Goal: Task Accomplishment & Management: Use online tool/utility

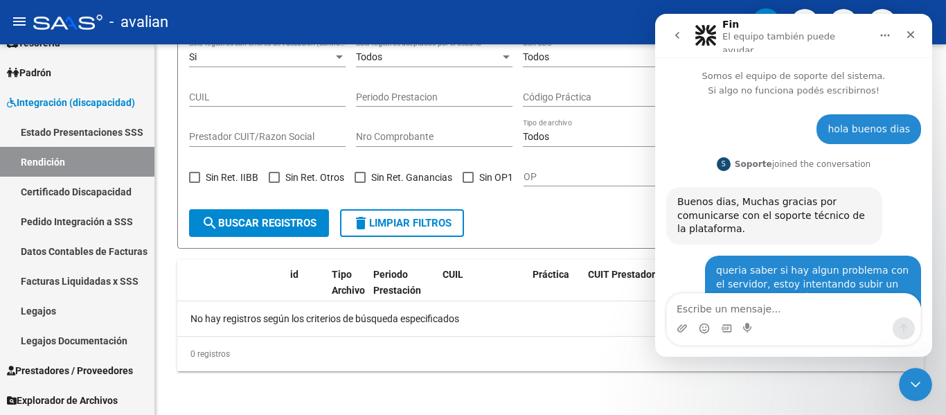
scroll to position [2, 0]
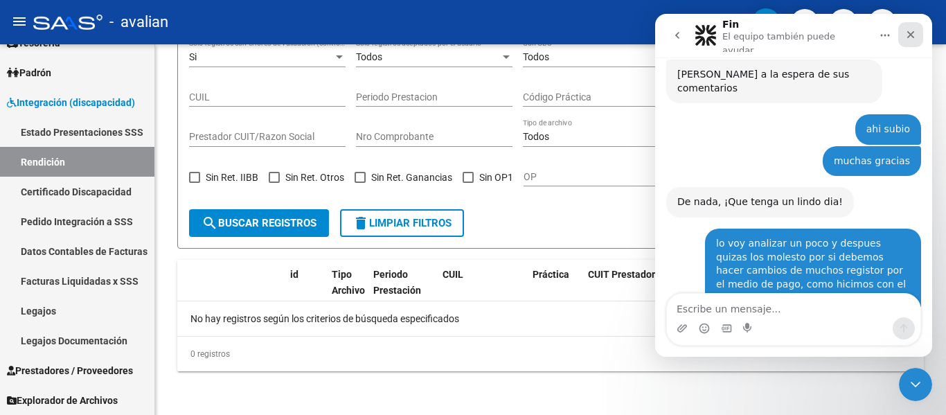
click at [914, 36] on icon "Cerrar" at bounding box center [910, 34] width 11 height 11
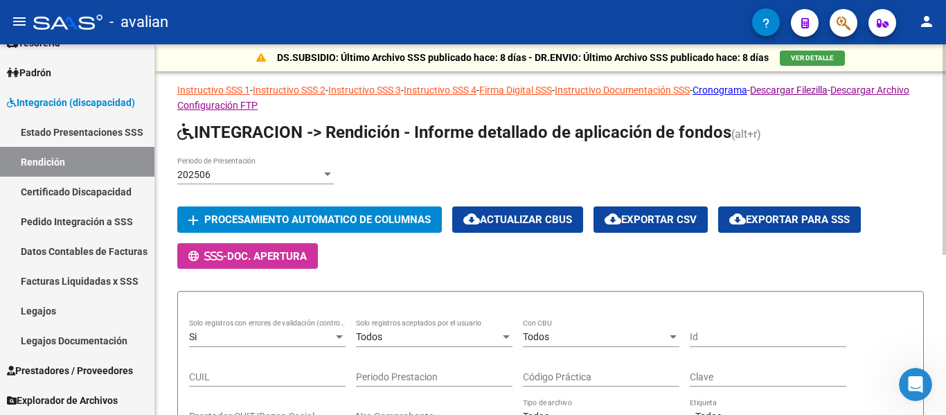
scroll to position [0, 0]
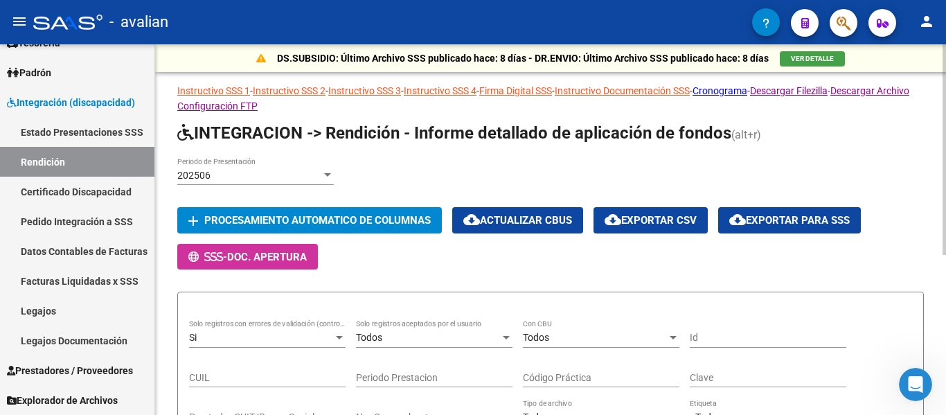
click at [398, 266] on div "202506 Periodo de Presentación add Procesamiento automatico de columnas cloud_d…" at bounding box center [550, 213] width 746 height 112
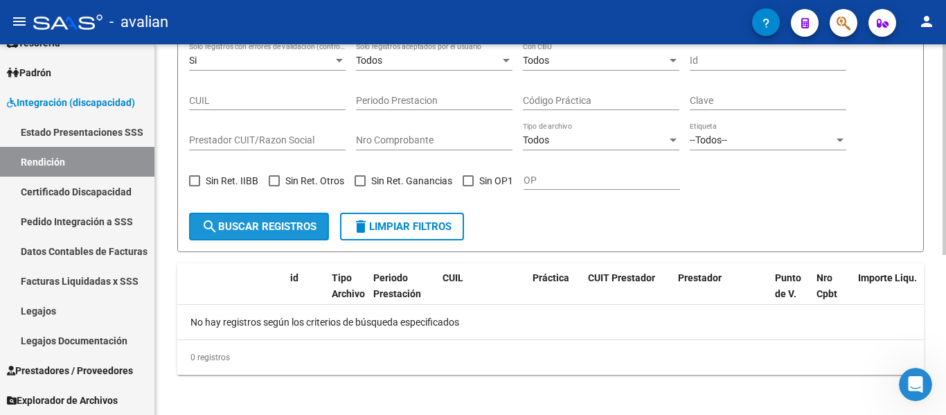
click at [293, 228] on span "search Buscar registros" at bounding box center [258, 226] width 115 height 12
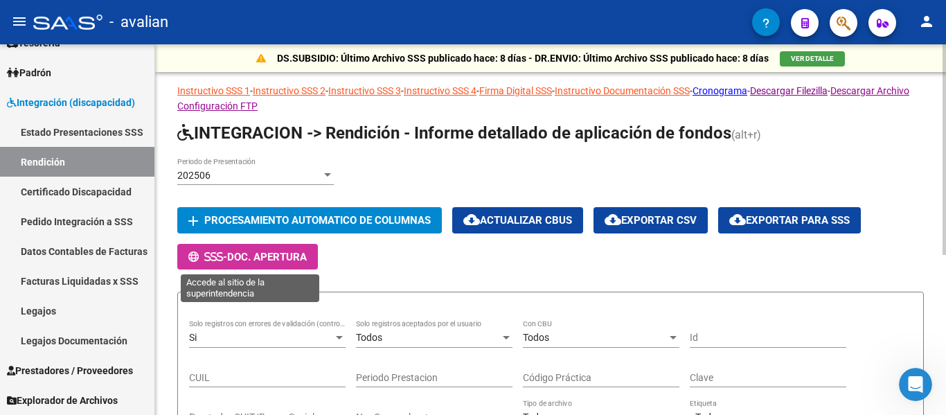
scroll to position [208, 0]
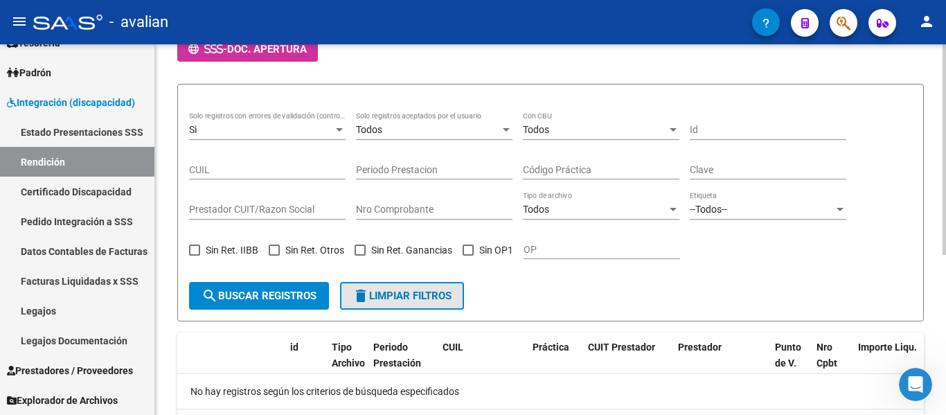
click at [380, 299] on span "delete Limpiar filtros" at bounding box center [401, 295] width 99 height 12
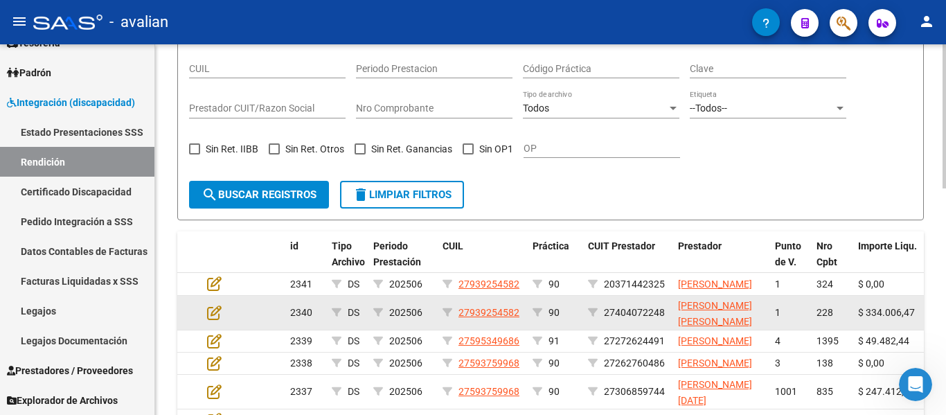
scroll to position [346, 0]
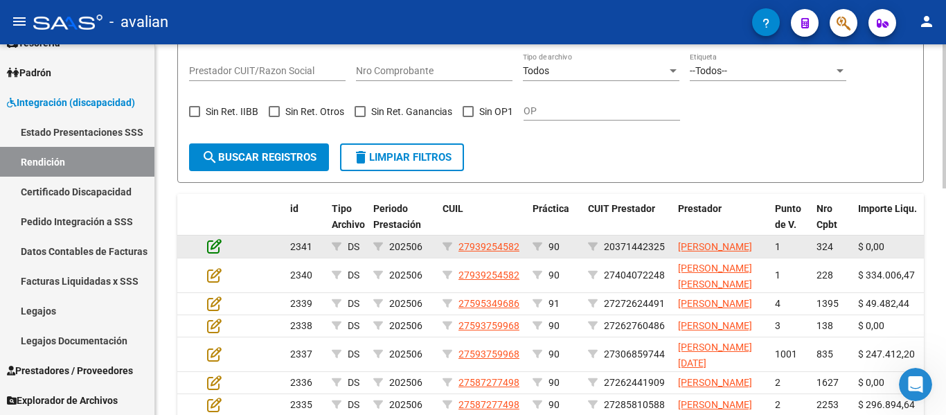
click at [217, 253] on icon at bounding box center [214, 245] width 15 height 15
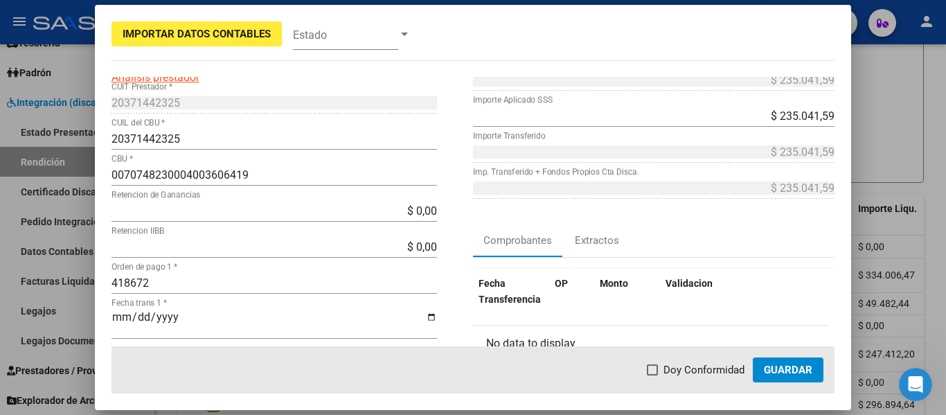
scroll to position [0, 0]
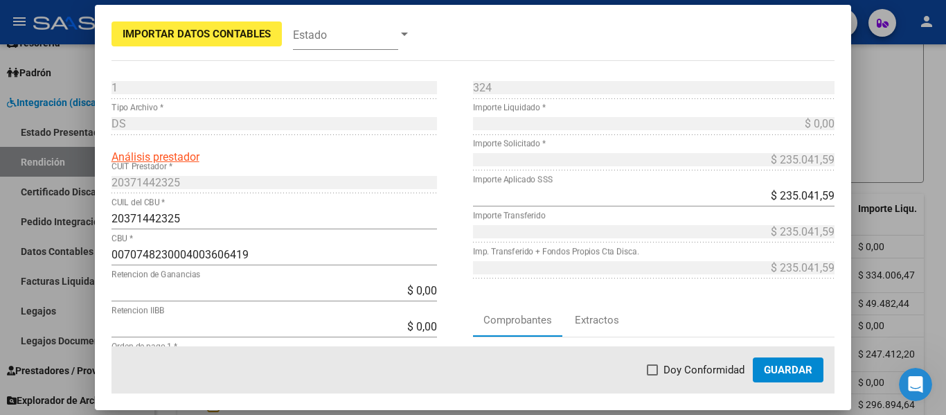
click at [883, 114] on div at bounding box center [473, 207] width 946 height 415
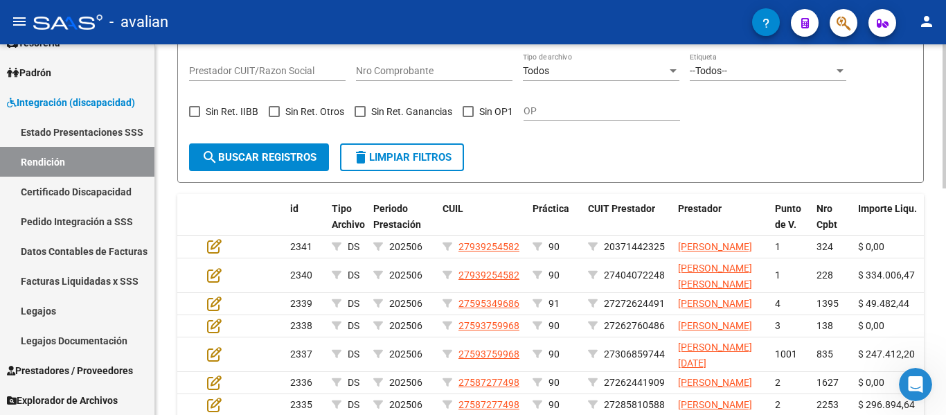
scroll to position [208, 0]
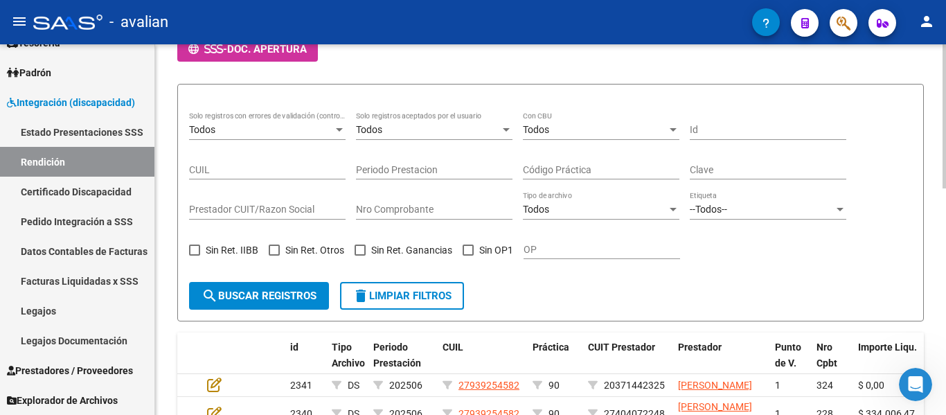
click at [739, 168] on input "Clave" at bounding box center [767, 170] width 156 height 12
paste input "84597338143"
type input "84597338143"
click at [264, 293] on span "search Buscar registros" at bounding box center [258, 295] width 115 height 12
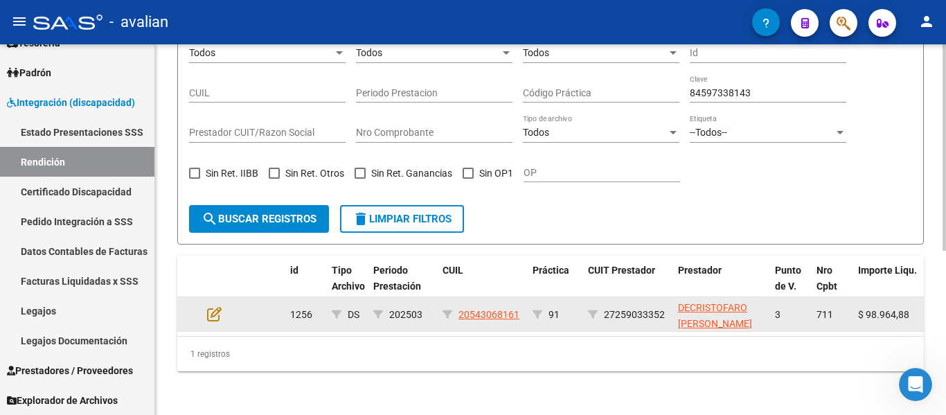
scroll to position [296, 0]
click at [213, 305] on icon at bounding box center [214, 312] width 15 height 15
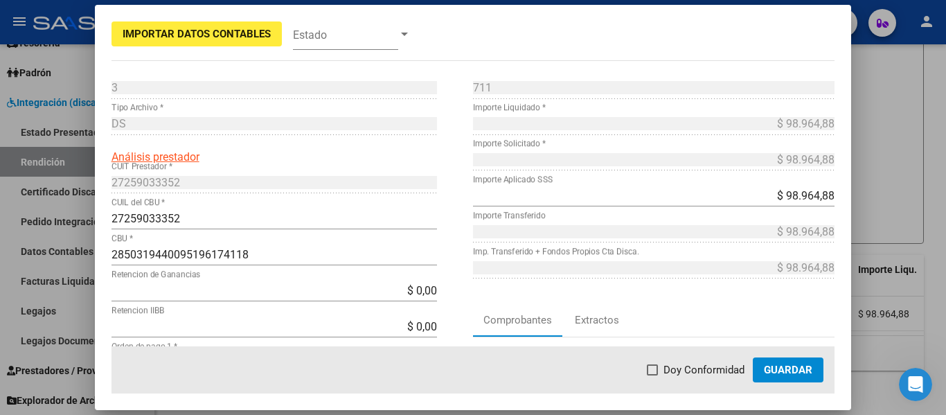
click at [888, 168] on div at bounding box center [473, 207] width 946 height 415
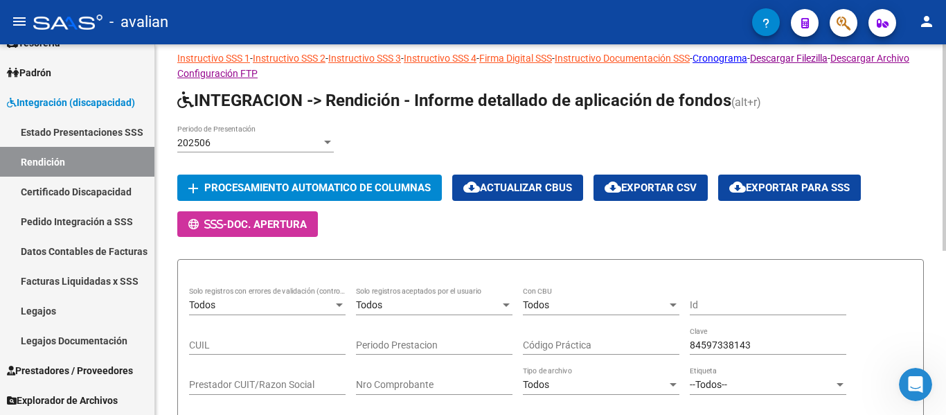
scroll to position [19, 0]
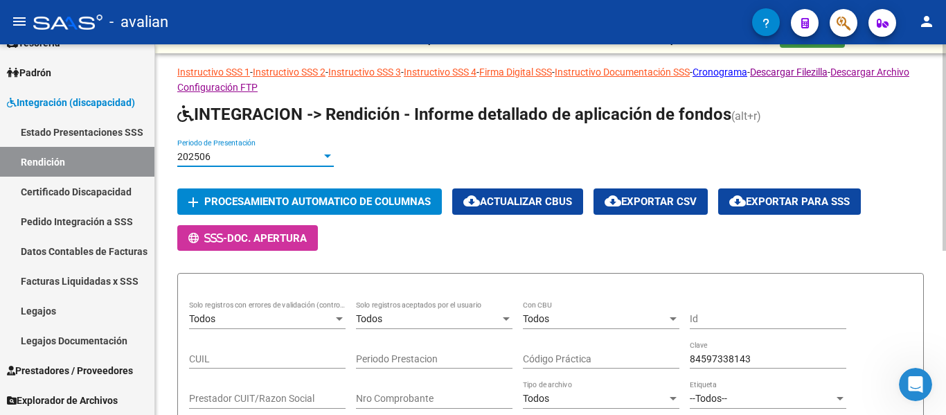
click at [230, 156] on div "202506" at bounding box center [249, 157] width 144 height 12
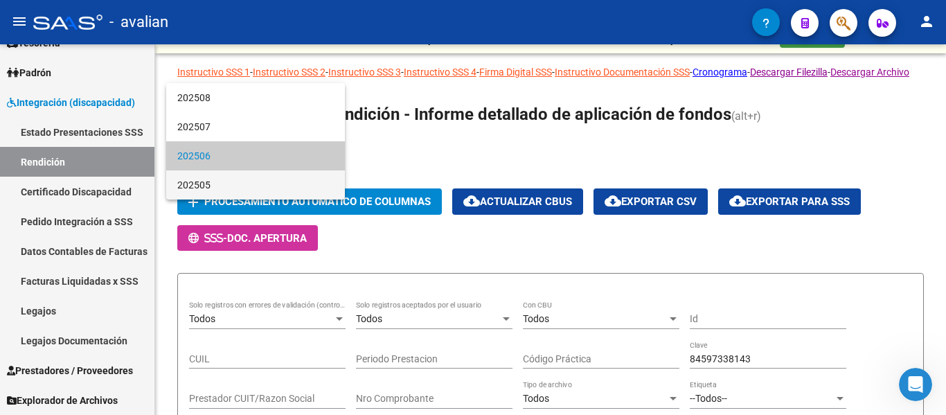
click at [239, 183] on span "202505" at bounding box center [255, 184] width 156 height 29
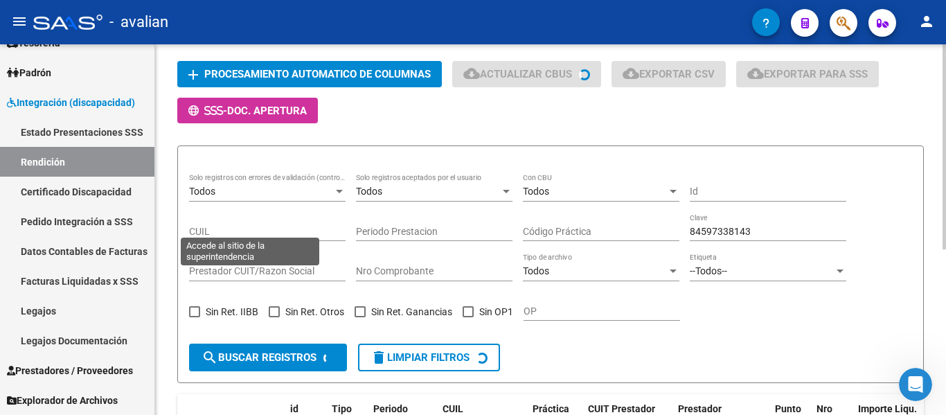
scroll to position [157, 0]
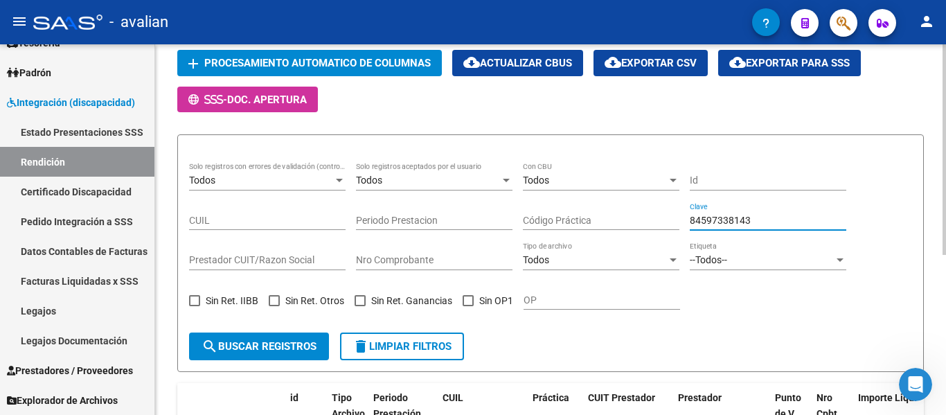
drag, startPoint x: 777, startPoint y: 217, endPoint x: 361, endPoint y: 176, distance: 418.1
click at [362, 176] on div "Todos Solo registros con errores de validación (control 623 instructivo de rend…" at bounding box center [550, 242] width 723 height 159
paste input "6899949"
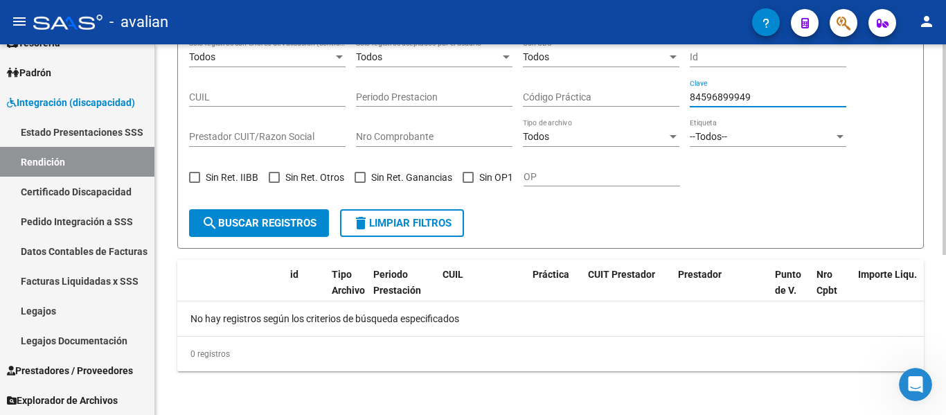
type input "84596899949"
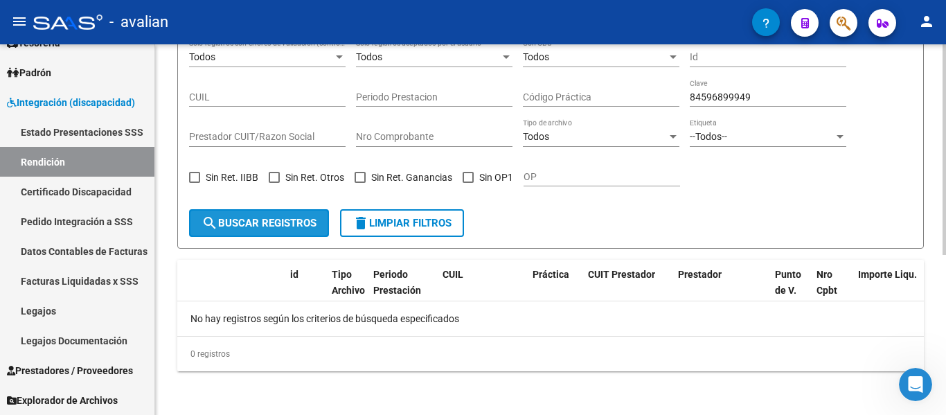
click at [250, 223] on span "search Buscar registros" at bounding box center [258, 223] width 115 height 12
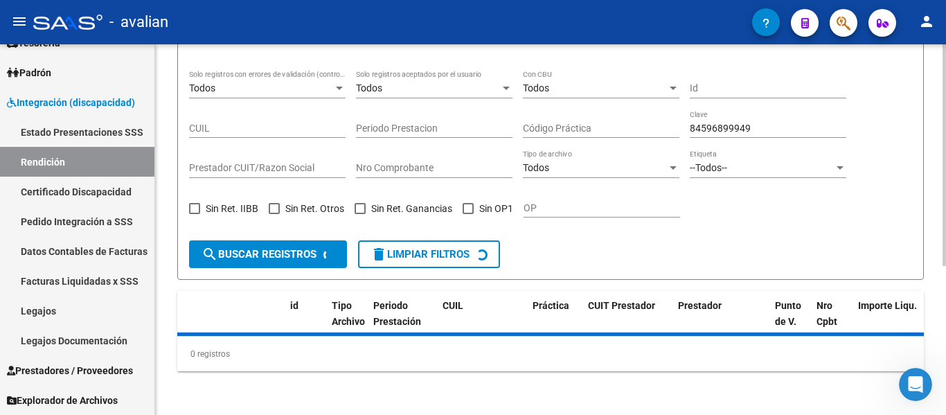
scroll to position [280, 0]
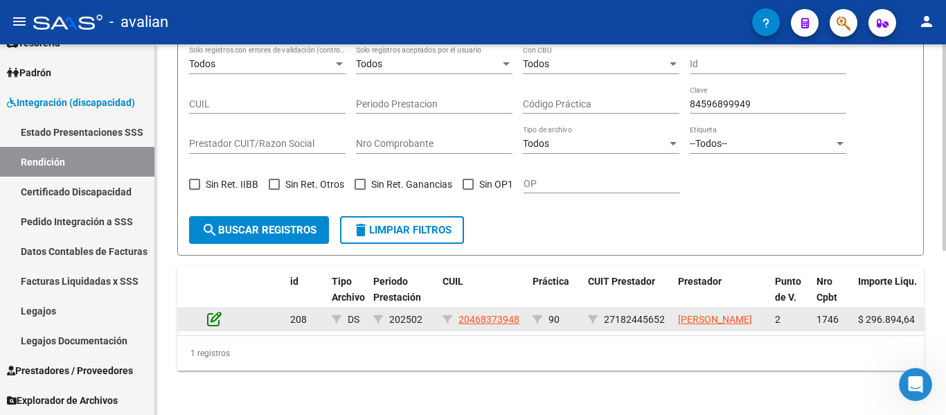
click at [209, 314] on icon at bounding box center [214, 318] width 15 height 15
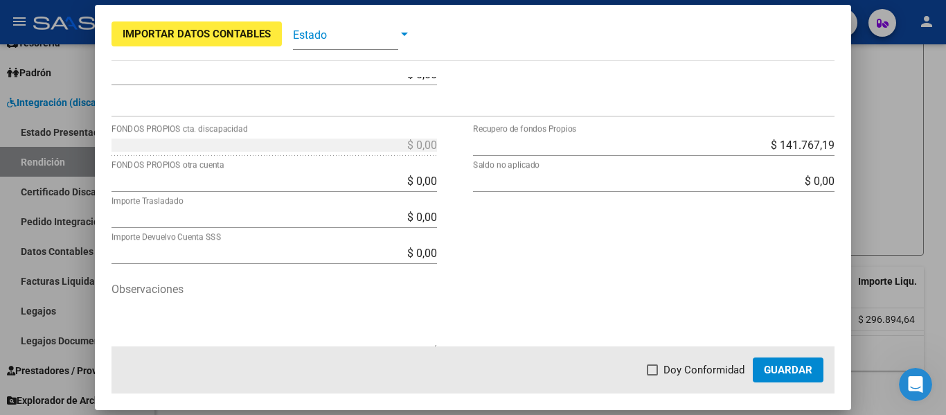
scroll to position [543, 0]
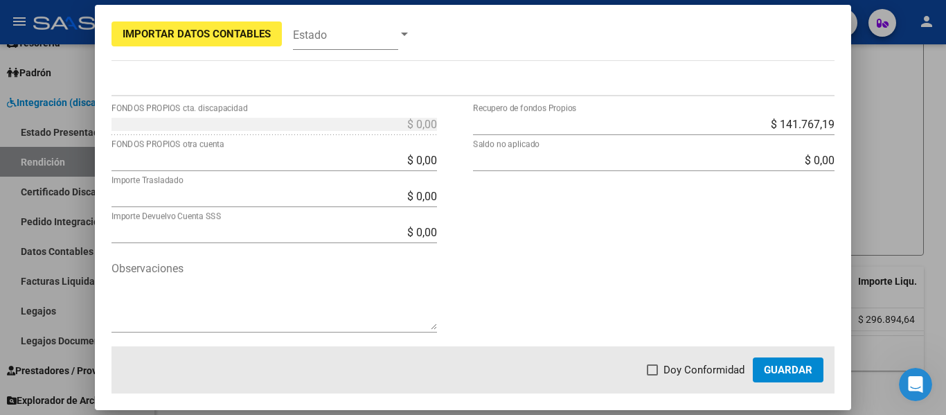
click at [892, 204] on div at bounding box center [473, 207] width 946 height 415
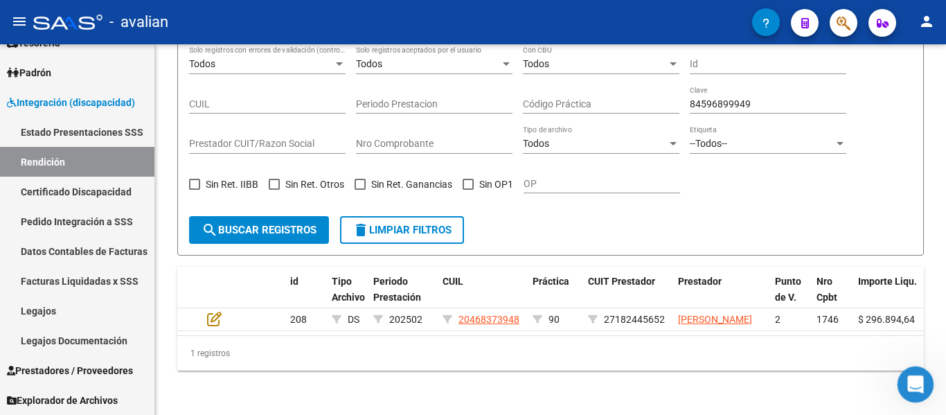
click at [916, 382] on icon "Abrir Intercom Messenger" at bounding box center [913, 382] width 23 height 23
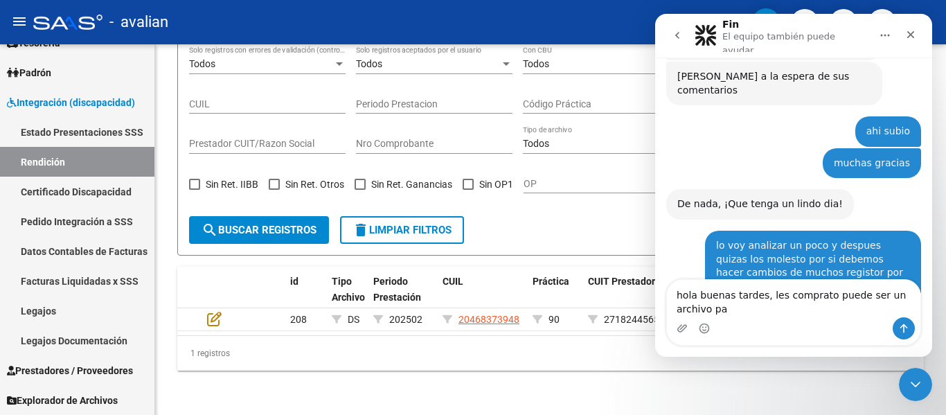
scroll to position [2064, 0]
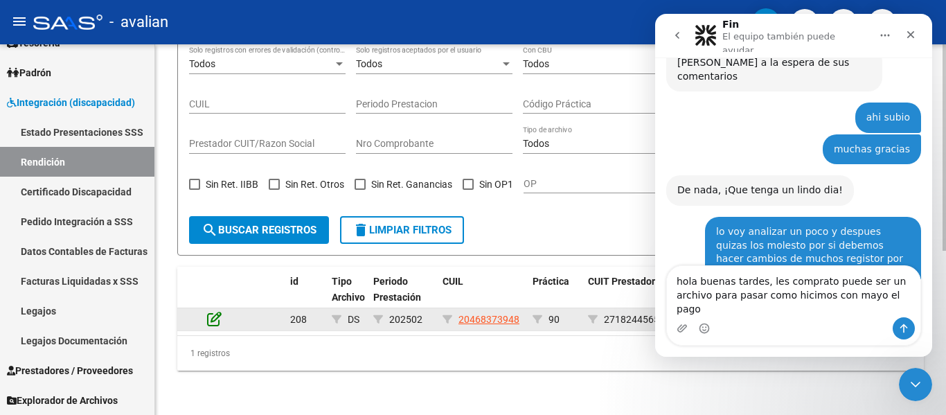
click at [217, 311] on icon at bounding box center [214, 318] width 15 height 15
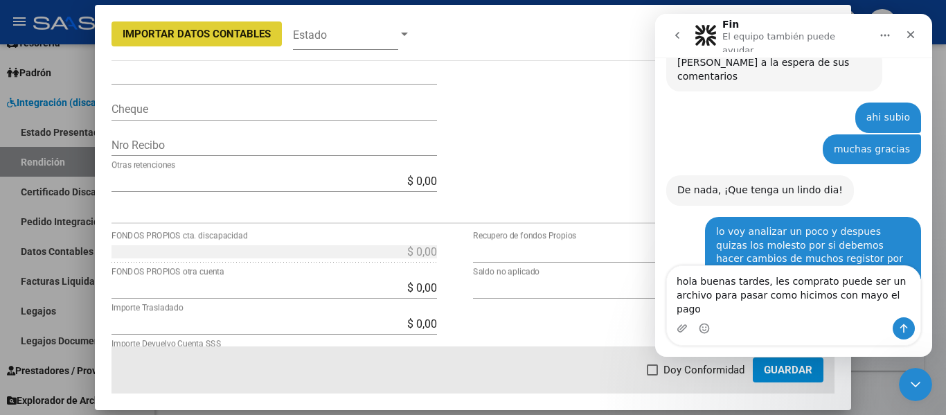
scroll to position [485, 0]
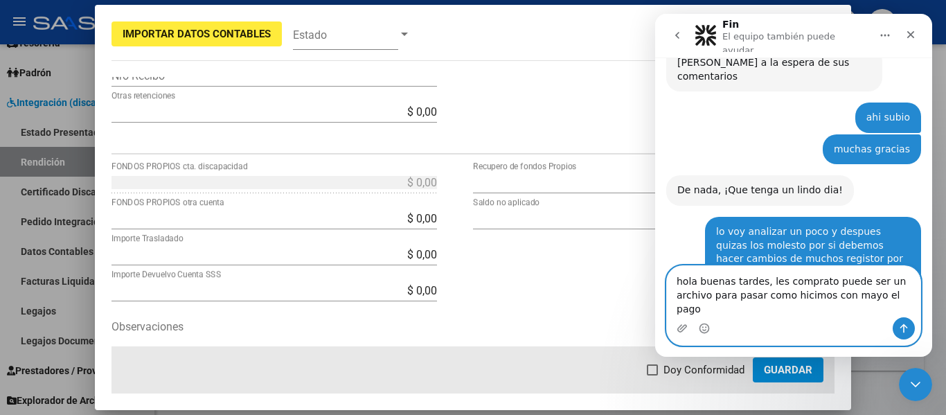
click at [871, 311] on textarea "hola buenas tardes, les comprato puede ser un archivo para pasar como hicimos c…" at bounding box center [793, 291] width 253 height 51
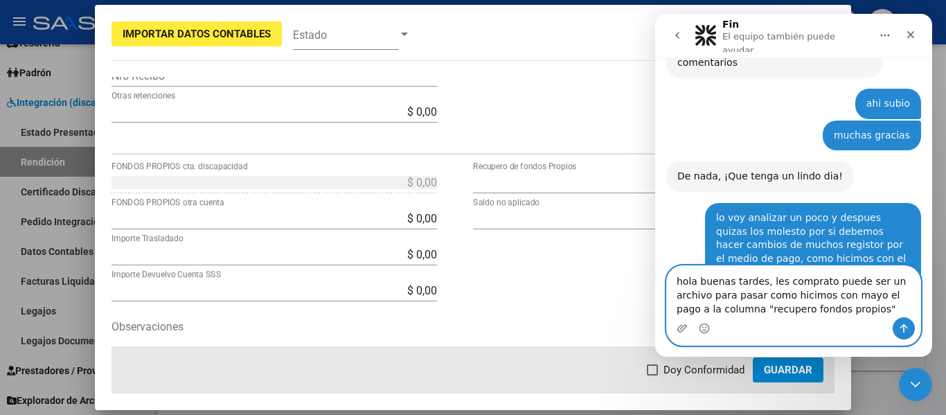
click at [797, 282] on textarea "hola buenas tardes, les comprato puede ser un archivo para pasar como hicimos c…" at bounding box center [793, 291] width 253 height 51
type textarea "hola buenas tardes, les comapato puede ser un archivo para pasar como hicimos c…"
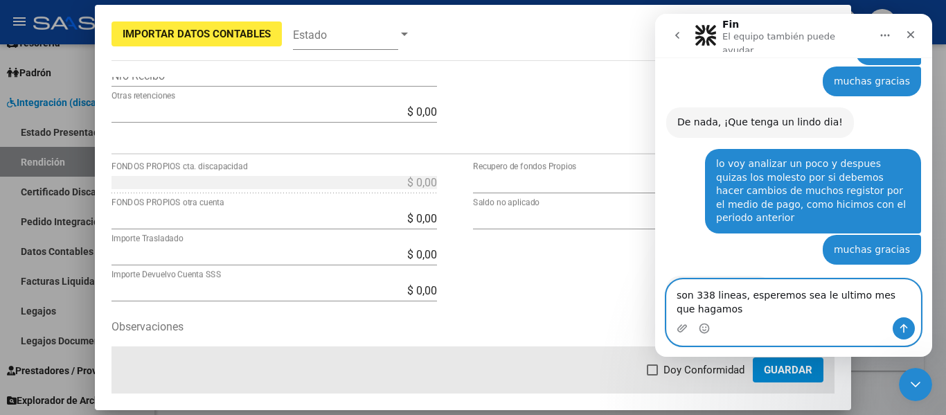
scroll to position [2146, 0]
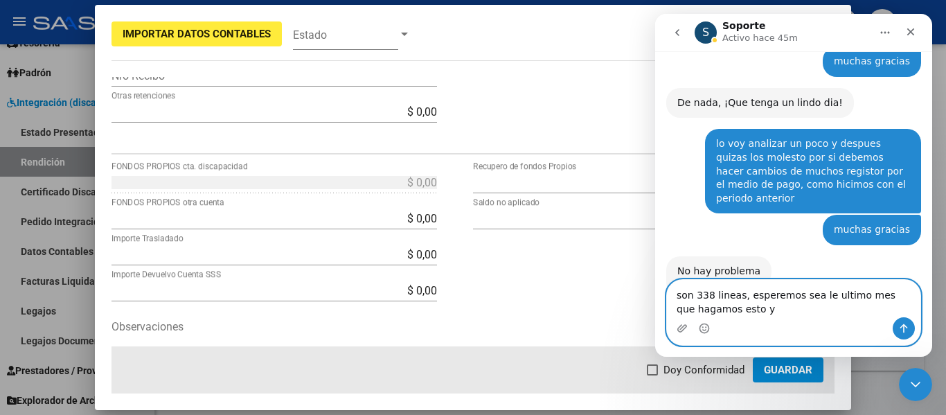
type textarea "son 338 lineas, esperemos sea le ultimo mes que hagamos esto ya"
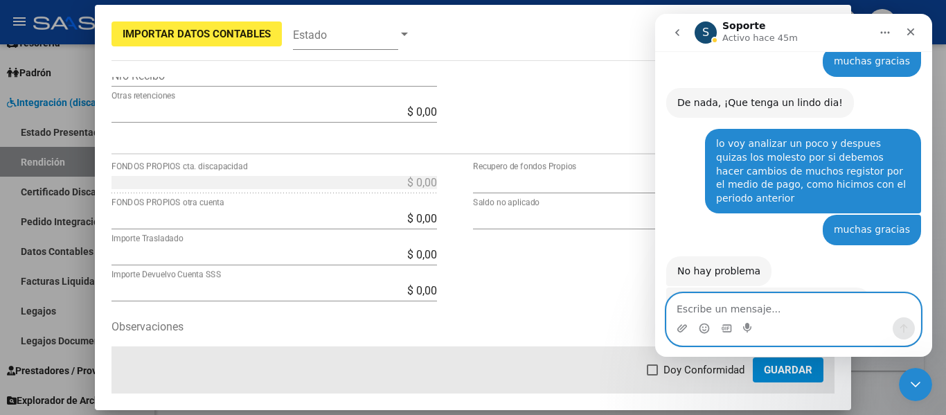
scroll to position [2177, 0]
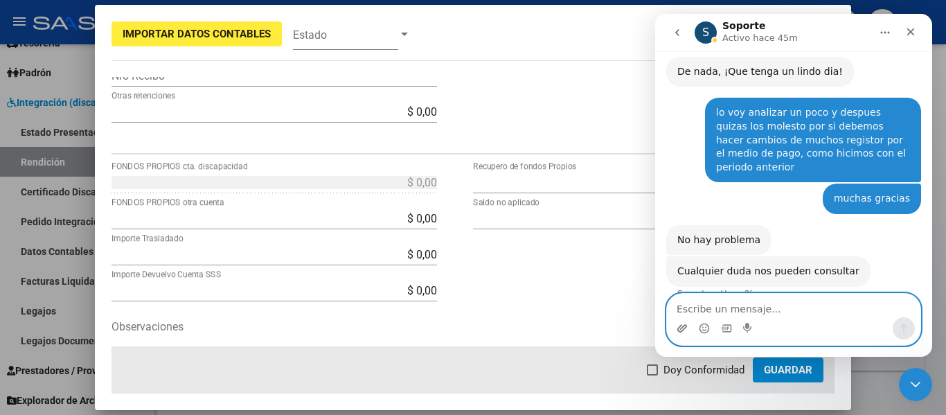
click at [683, 325] on icon "Adjuntar un archivo" at bounding box center [681, 328] width 11 height 11
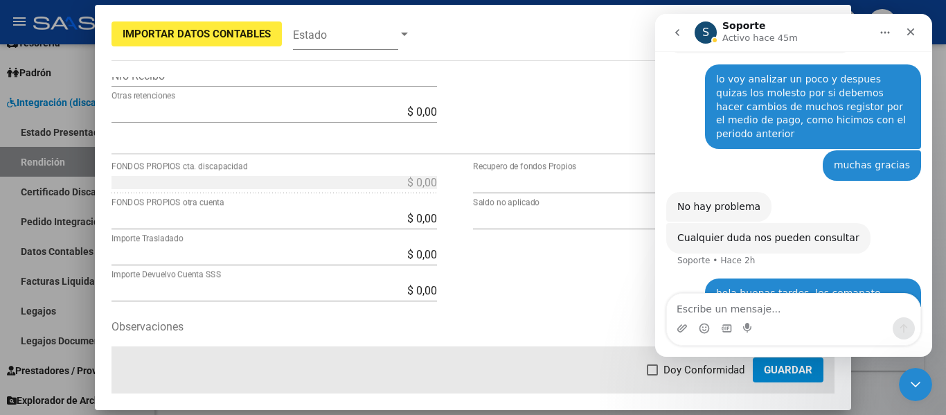
click at [297, 323] on textarea "Observaciones" at bounding box center [273, 352] width 325 height 69
click at [911, 34] on icon "Cerrar" at bounding box center [910, 31] width 11 height 11
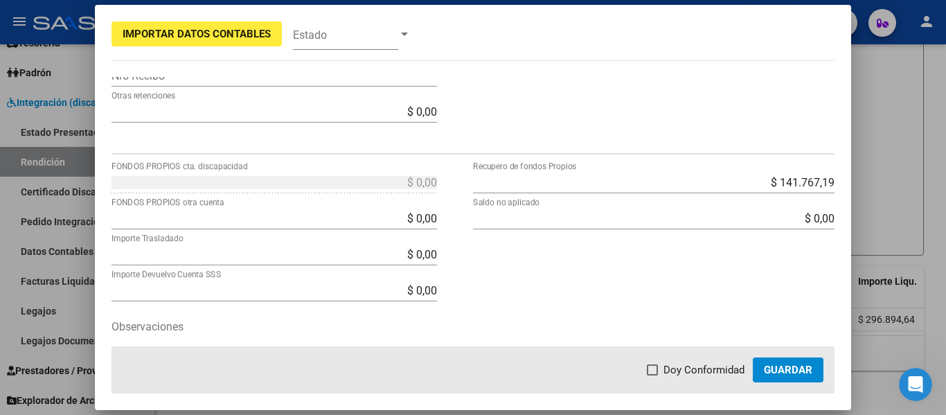
click at [889, 84] on div at bounding box center [473, 207] width 946 height 415
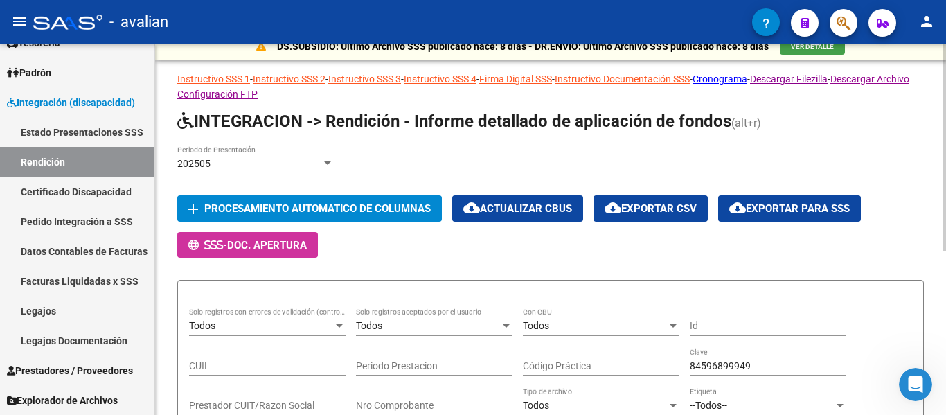
scroll to position [3, 0]
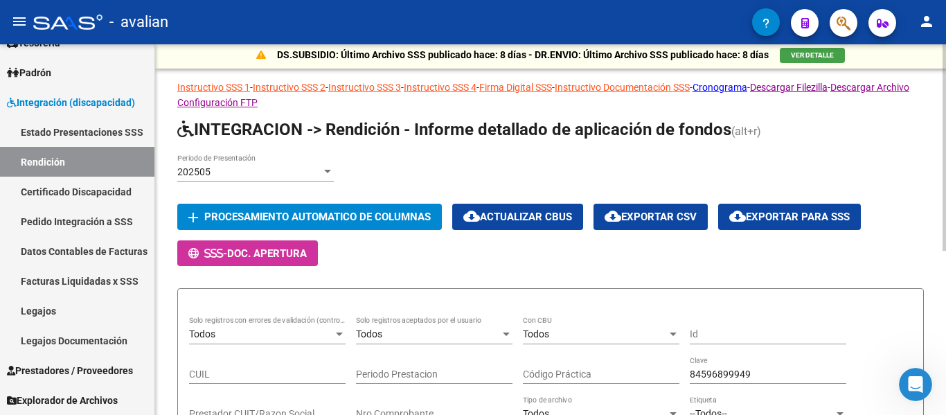
click at [269, 164] on div "202505 Periodo de Presentación" at bounding box center [255, 168] width 156 height 28
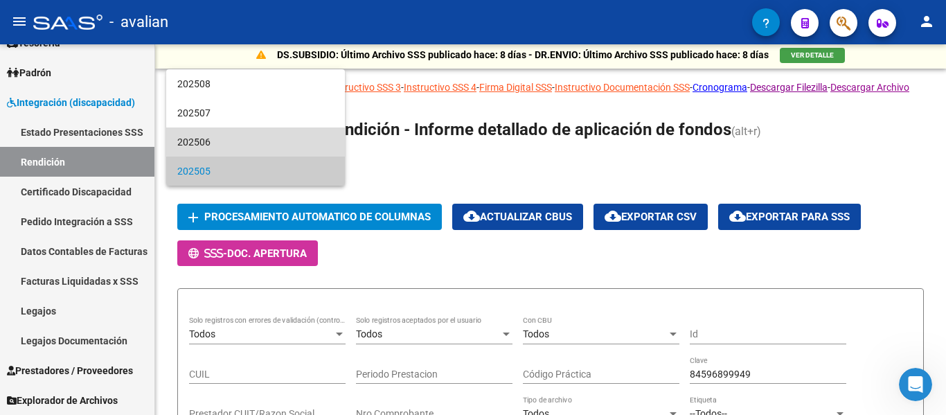
click at [259, 140] on span "202506" at bounding box center [255, 141] width 156 height 29
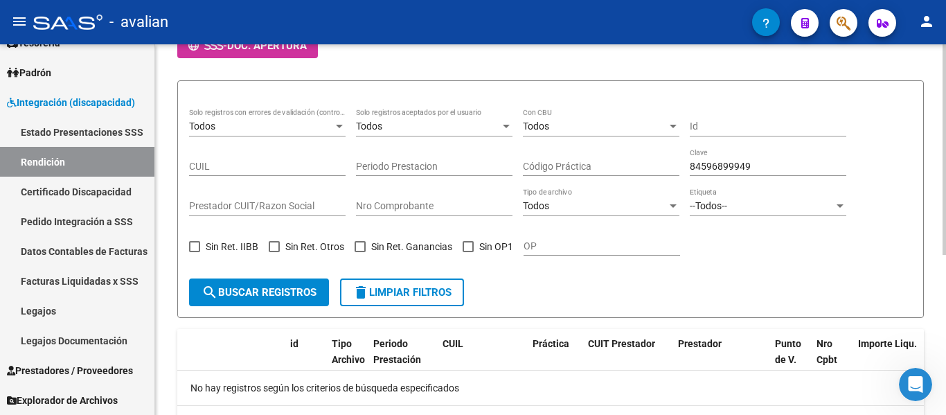
scroll to position [280, 0]
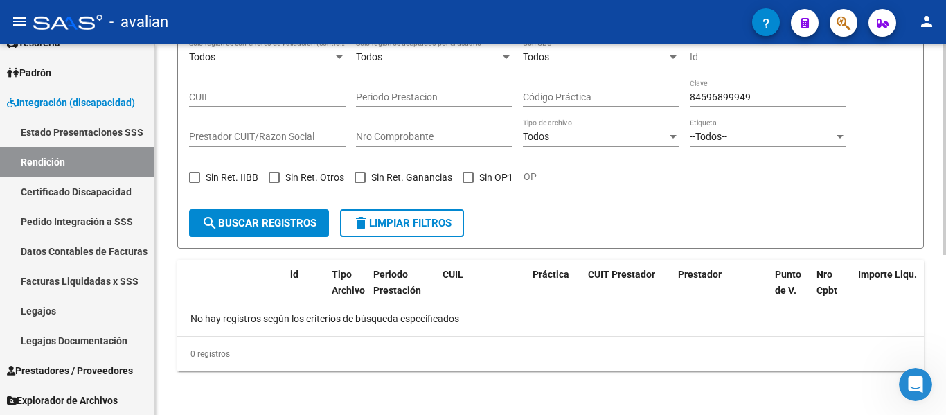
click at [299, 219] on span "search Buscar registros" at bounding box center [258, 223] width 115 height 12
click at [499, 278] on div "CUIL" at bounding box center [481, 275] width 79 height 16
click at [904, 380] on icon "Abrir Intercom Messenger" at bounding box center [913, 382] width 23 height 23
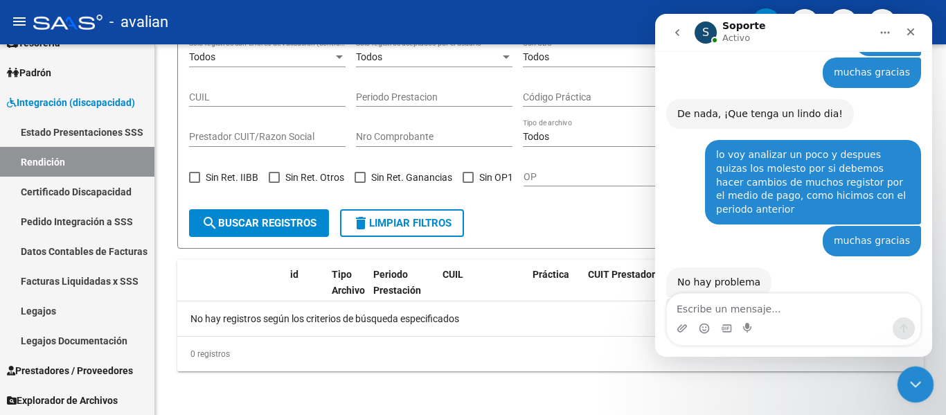
scroll to position [2210, 0]
